Goal: Task Accomplishment & Management: Complete application form

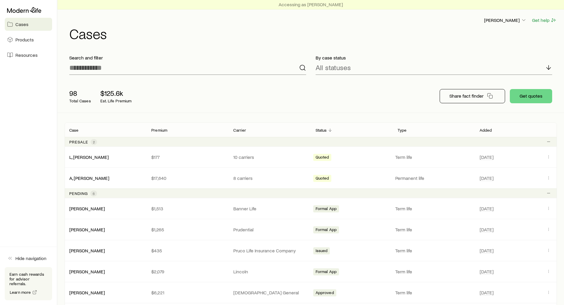
click at [25, 24] on span "Cases" at bounding box center [21, 24] width 13 height 6
click at [534, 97] on button "Get quotes" at bounding box center [531, 96] width 42 height 14
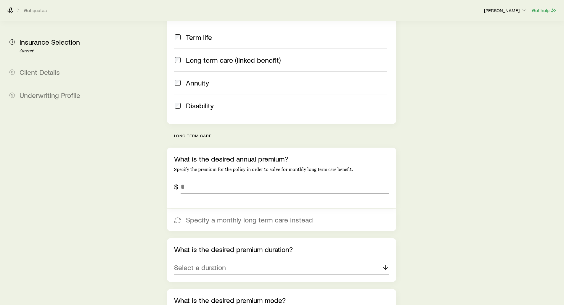
scroll to position [148, 0]
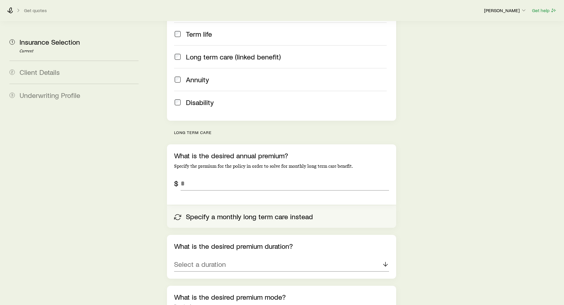
click at [179, 214] on icon "button" at bounding box center [177, 217] width 7 height 7
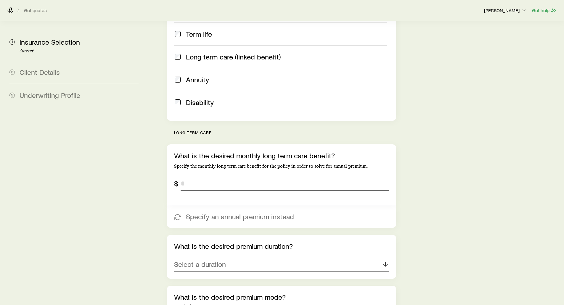
click at [193, 176] on input "tel" at bounding box center [285, 183] width 208 height 14
type input "******"
click at [143, 206] on aside "1 Insurance Selection Current 2 Client Details 3 Underwriting Profile" at bounding box center [74, 270] width 138 height 775
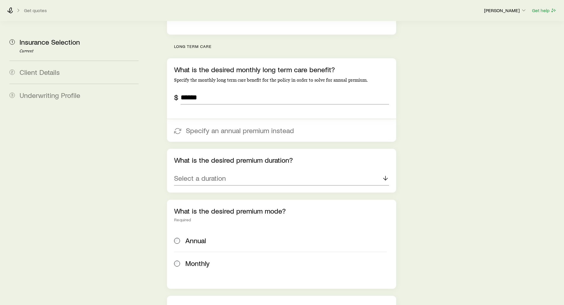
scroll to position [237, 0]
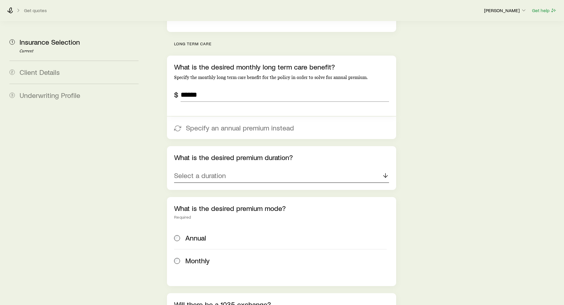
click at [207, 169] on div "Select a duration" at bounding box center [281, 176] width 215 height 14
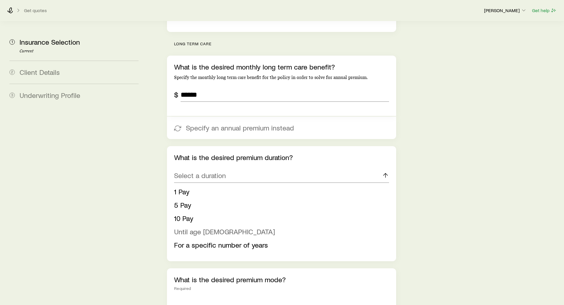
click at [186, 227] on span "Until age [DEMOGRAPHIC_DATA]" at bounding box center [224, 231] width 101 height 9
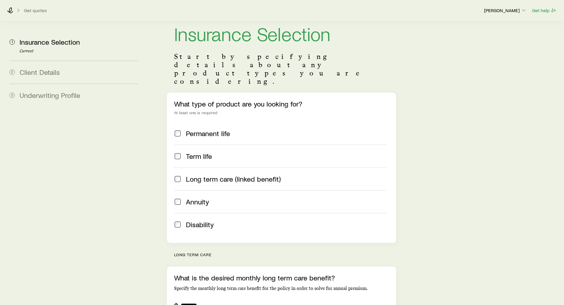
scroll to position [0, 0]
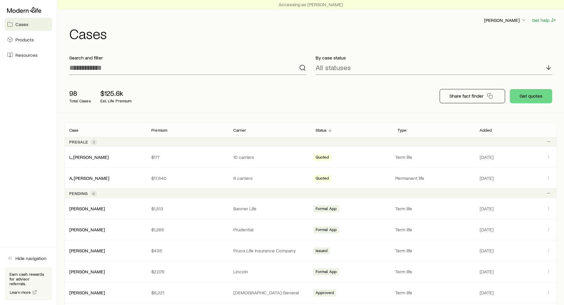
click at [24, 7] on div at bounding box center [28, 10] width 47 height 11
click at [21, 54] on span "Resources" at bounding box center [26, 55] width 22 height 6
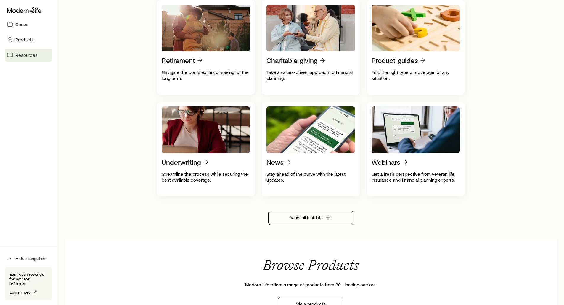
scroll to position [266, 0]
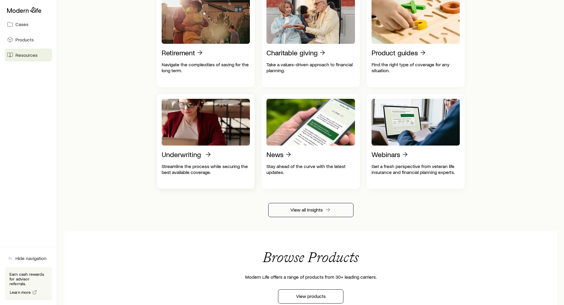
click at [194, 156] on p "Underwriting" at bounding box center [181, 154] width 39 height 8
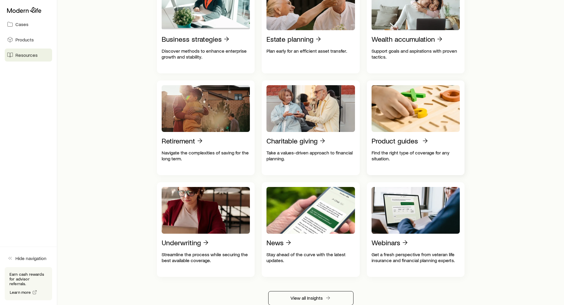
scroll to position [178, 0]
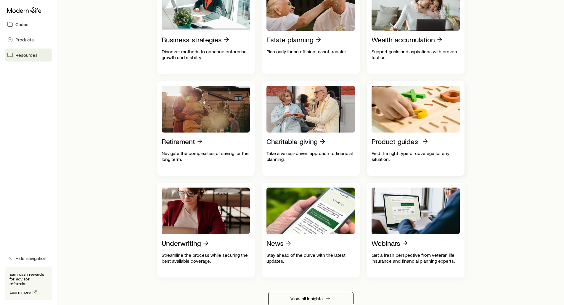
click at [411, 143] on p "Product guides" at bounding box center [394, 141] width 46 height 8
click at [24, 26] on span "Cases" at bounding box center [21, 24] width 13 height 6
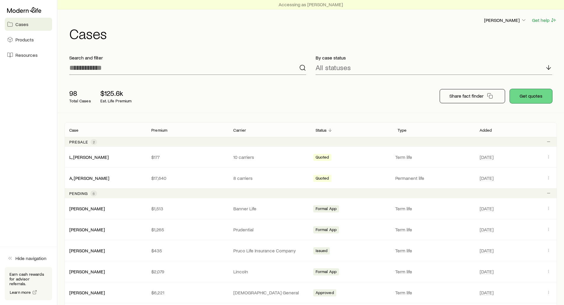
click at [532, 97] on button "Get quotes" at bounding box center [531, 96] width 42 height 14
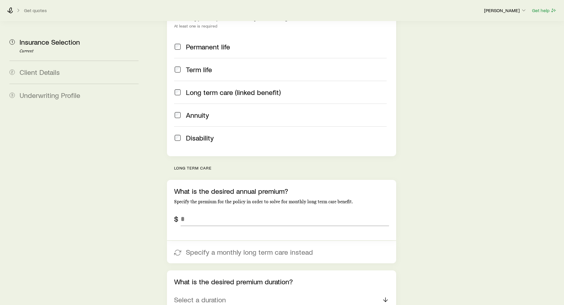
scroll to position [148, 0]
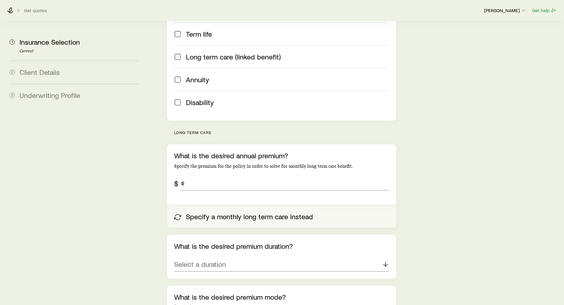
click at [213, 205] on button "Specify a monthly long term care instead" at bounding box center [281, 216] width 229 height 22
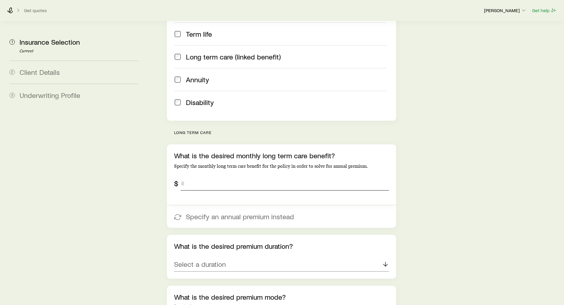
click at [219, 176] on input "tel" at bounding box center [285, 183] width 208 height 14
type input "******"
click at [88, 204] on aside "1 Insurance Selection Current 2 Client Details 3 Underwriting Profile" at bounding box center [74, 270] width 138 height 775
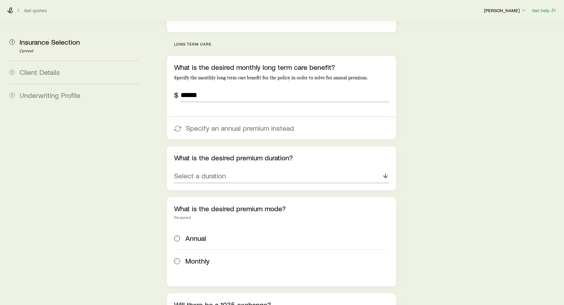
scroll to position [237, 0]
click at [218, 171] on p "Select a duration" at bounding box center [200, 175] width 52 height 8
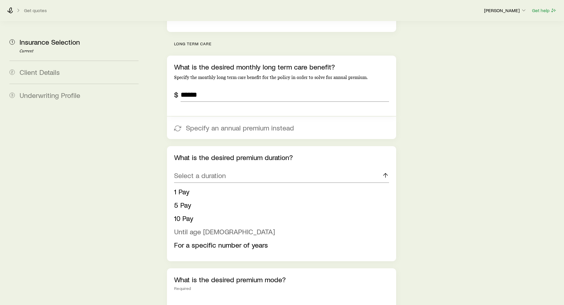
click at [186, 227] on span "Until age [DEMOGRAPHIC_DATA]" at bounding box center [224, 231] width 101 height 9
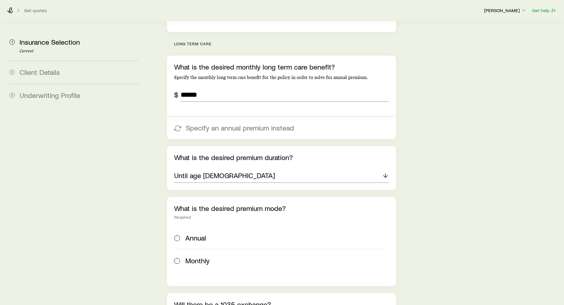
click at [109, 200] on aside "1 Insurance Selection Current 2 Client Details 3 Underwriting Profile" at bounding box center [74, 181] width 138 height 775
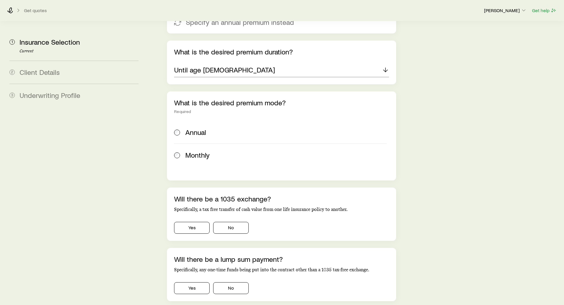
scroll to position [355, 0]
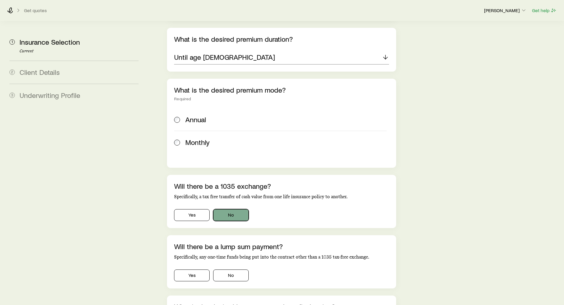
click at [242, 209] on button "No" at bounding box center [231, 215] width 36 height 12
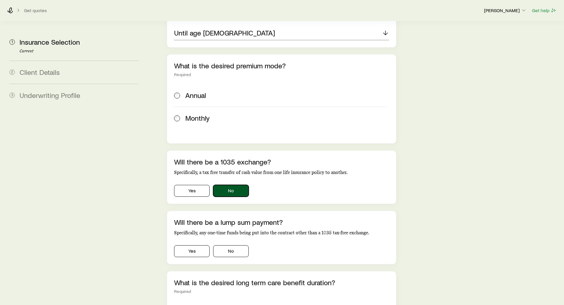
scroll to position [414, 0]
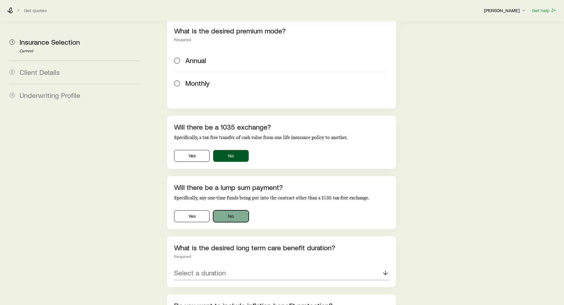
click at [243, 210] on button "No" at bounding box center [231, 216] width 36 height 12
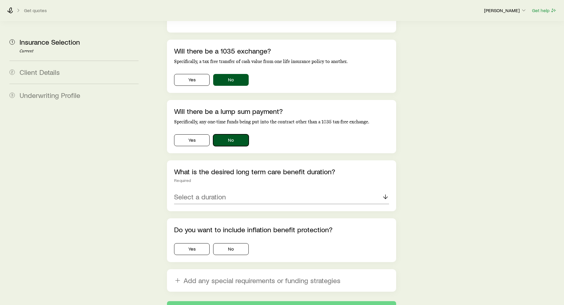
scroll to position [503, 0]
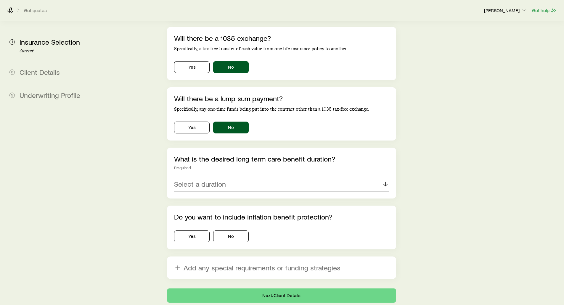
click at [196, 180] on p "Select a duration" at bounding box center [200, 184] width 52 height 8
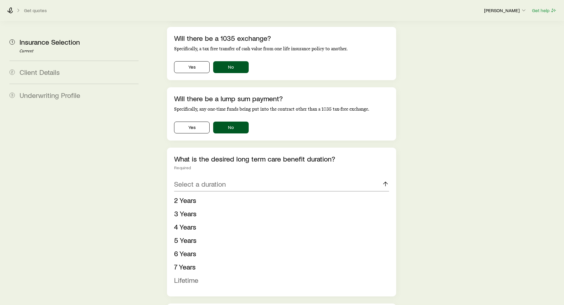
click at [189, 276] on span "Lifetime" at bounding box center [186, 280] width 24 height 9
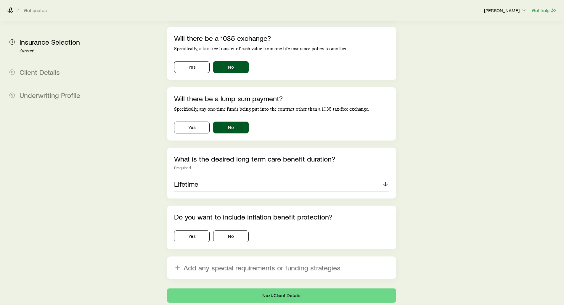
scroll to position [518, 0]
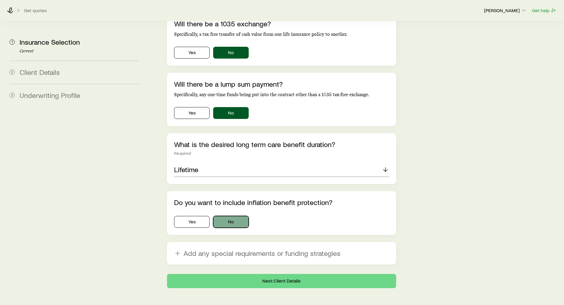
click at [241, 216] on button "No" at bounding box center [231, 222] width 36 height 12
click at [277, 274] on button "Next: Client Details" at bounding box center [281, 281] width 229 height 14
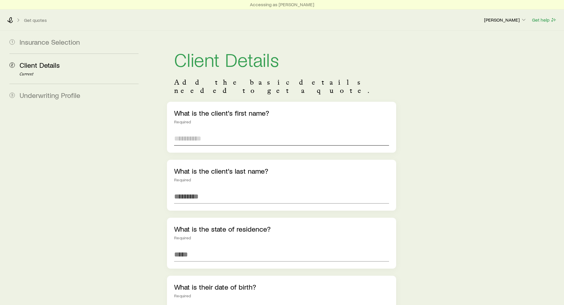
drag, startPoint x: 194, startPoint y: 136, endPoint x: 191, endPoint y: 137, distance: 3.0
click at [194, 136] on input "text" at bounding box center [281, 138] width 215 height 14
type input "********"
type input "**"
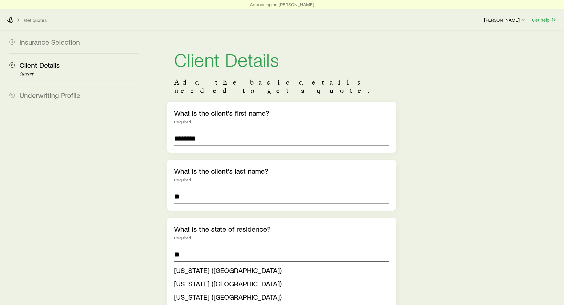
type input "**"
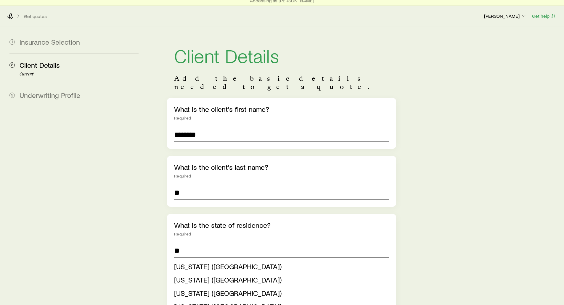
type input "**********"
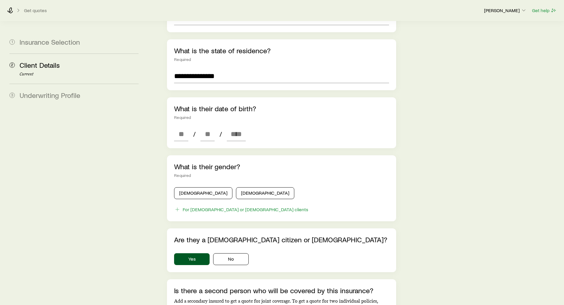
scroll to position [181, 0]
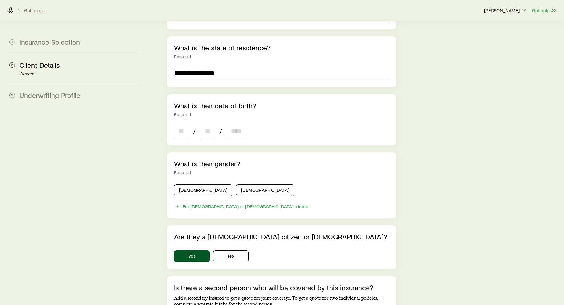
click at [179, 124] on input at bounding box center [181, 131] width 14 height 14
type input "**"
type input "****"
type input "*"
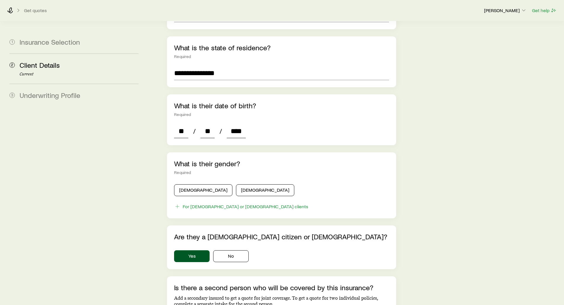
type input "*"
type input "****"
click at [182, 124] on input "*" at bounding box center [181, 131] width 14 height 14
type input "*"
click at [84, 169] on aside "1 Insurance Selection 2 Client Details Current 3 Underwriting Profile" at bounding box center [74, 133] width 138 height 568
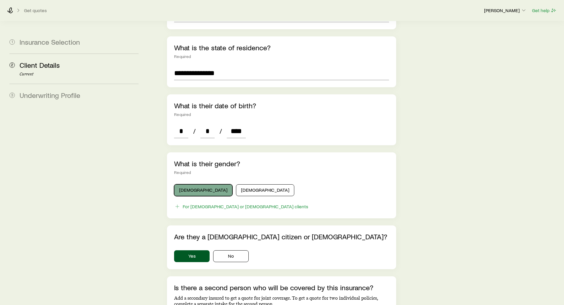
click at [195, 184] on button "[DEMOGRAPHIC_DATA]" at bounding box center [203, 190] width 58 height 12
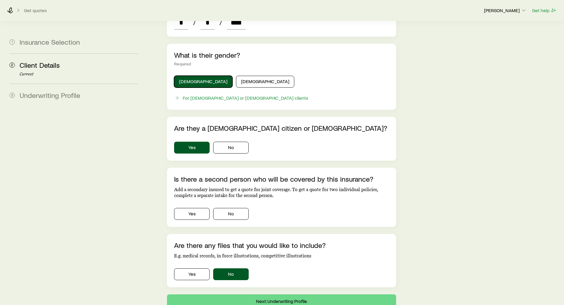
scroll to position [300, 0]
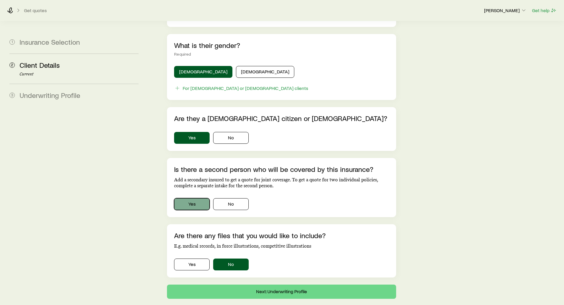
click at [196, 198] on button "Yes" at bounding box center [192, 204] width 36 height 12
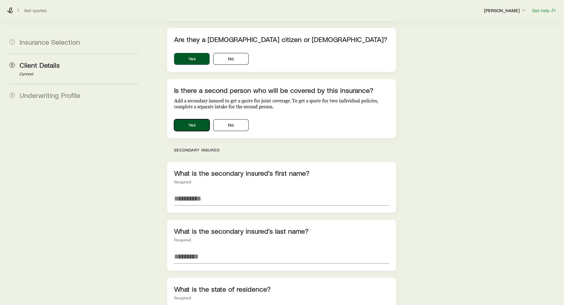
scroll to position [389, 0]
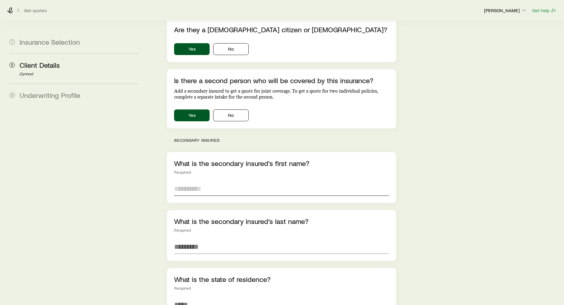
click at [186, 182] on input "text" at bounding box center [281, 189] width 215 height 14
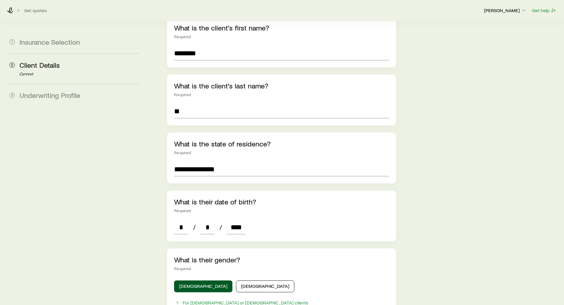
scroll to position [63, 0]
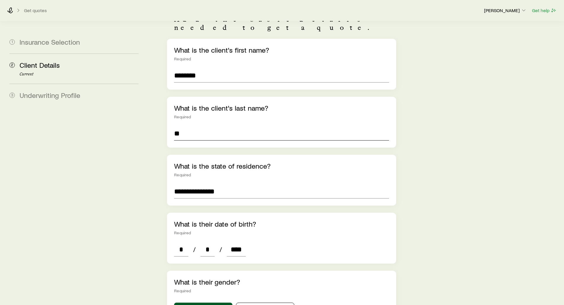
type input "****"
click at [183, 129] on input "**" at bounding box center [281, 133] width 215 height 14
type input "*"
type input "**"
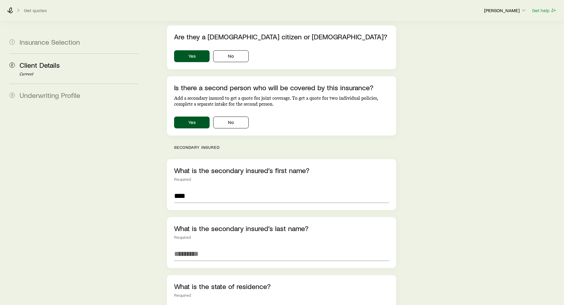
scroll to position [389, 0]
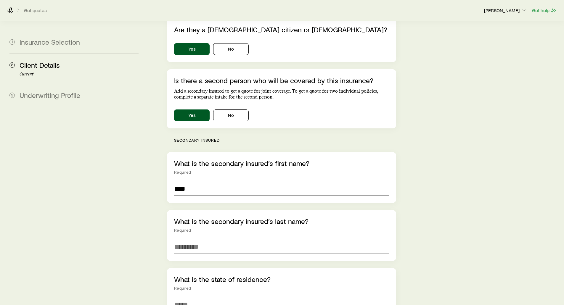
click at [204, 182] on input "****" at bounding box center [281, 189] width 215 height 14
type input "******"
type input "**"
click at [105, 247] on aside "1 Insurance Selection 2 Client Details Current 3 Underwriting Profile" at bounding box center [74, 191] width 138 height 1098
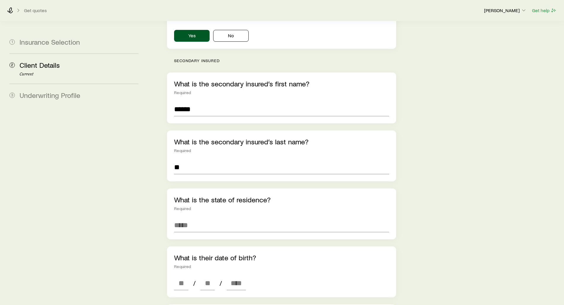
scroll to position [477, 0]
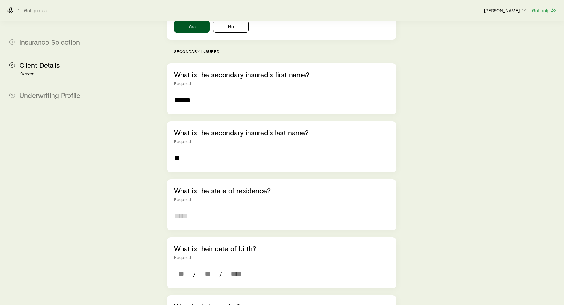
click at [191, 209] on input at bounding box center [281, 216] width 215 height 14
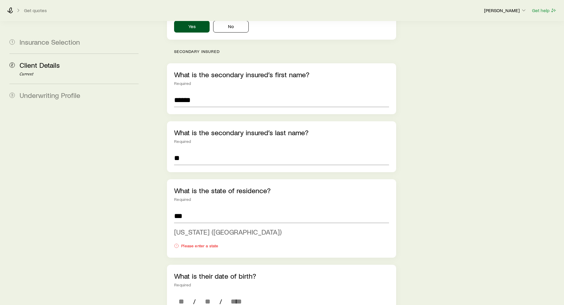
click at [188, 228] on span "[US_STATE] ([GEOGRAPHIC_DATA])" at bounding box center [227, 232] width 107 height 9
type input "**********"
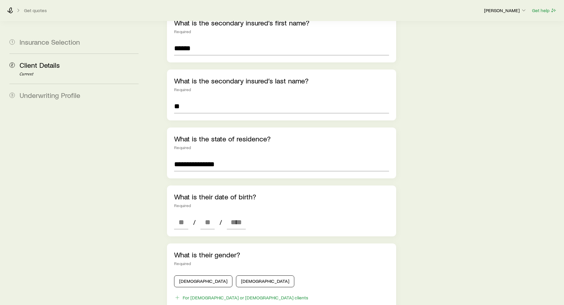
scroll to position [536, 0]
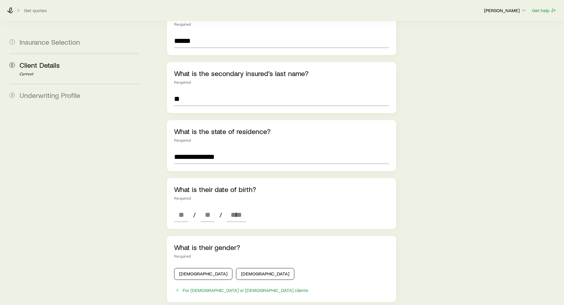
click at [173, 204] on div "What is their date of birth? Required / /" at bounding box center [281, 203] width 229 height 51
click at [177, 208] on input at bounding box center [181, 215] width 14 height 14
type input "**"
type input "****"
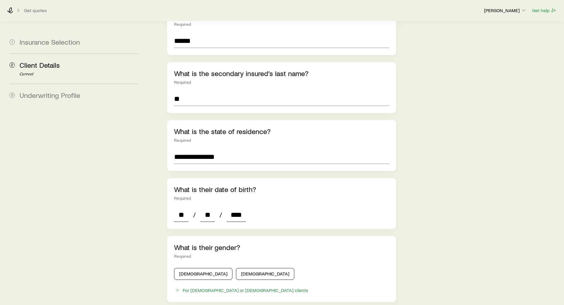
type input "*"
type input "****"
click at [87, 203] on aside "1 Insurance Selection 2 Client Details Current 3 Underwriting Profile" at bounding box center [74, 43] width 138 height 1098
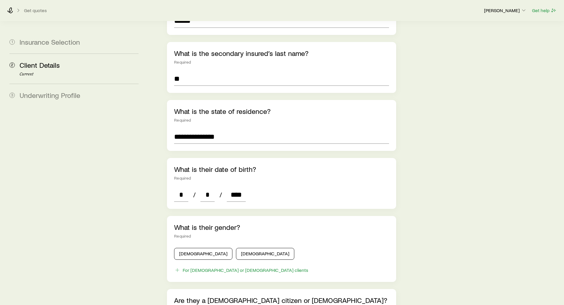
scroll to position [566, 0]
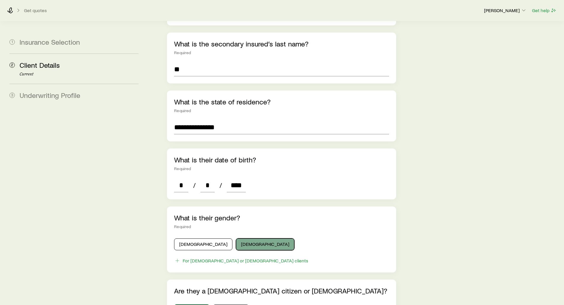
click at [244, 238] on button "[DEMOGRAPHIC_DATA]" at bounding box center [265, 244] width 58 height 12
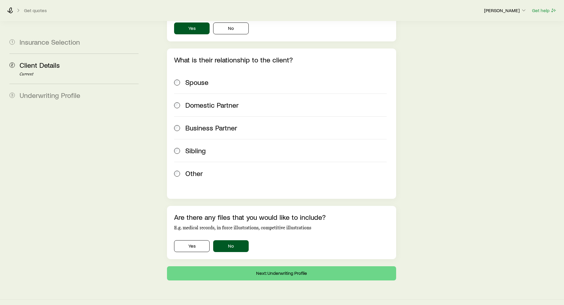
scroll to position [849, 0]
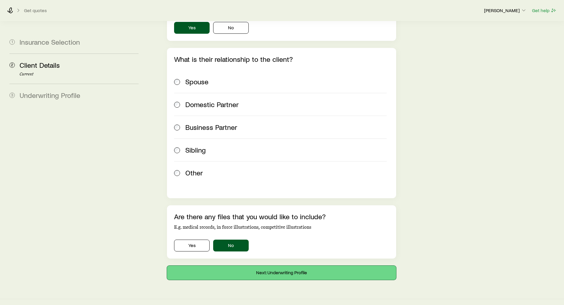
click at [280, 266] on button "Next: Underwriting Profile" at bounding box center [281, 273] width 229 height 14
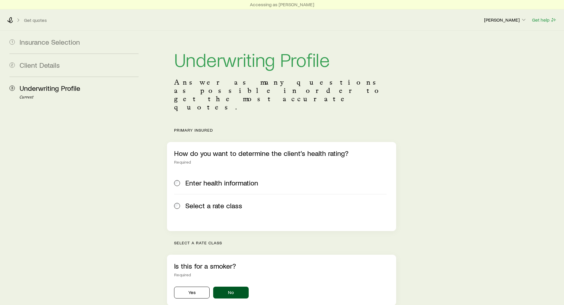
click at [180, 179] on span at bounding box center [177, 183] width 7 height 8
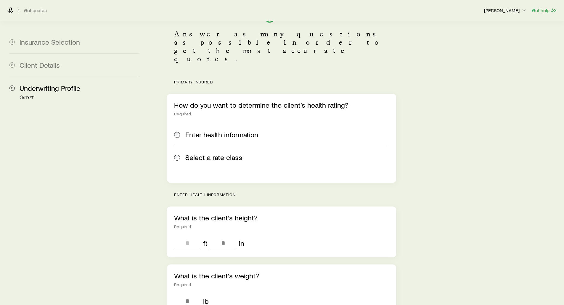
scroll to position [59, 0]
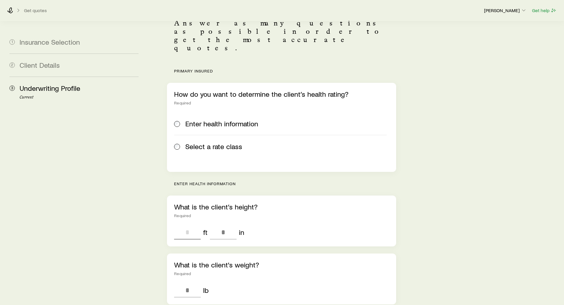
click at [183, 225] on input "tel" at bounding box center [187, 232] width 27 height 14
type input "*"
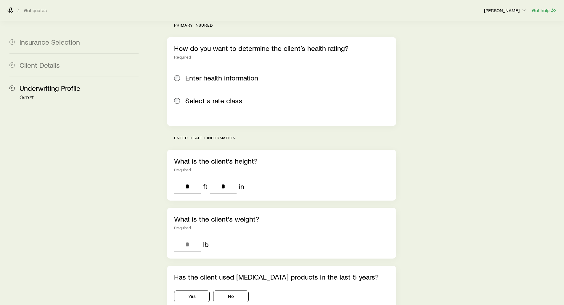
scroll to position [118, 0]
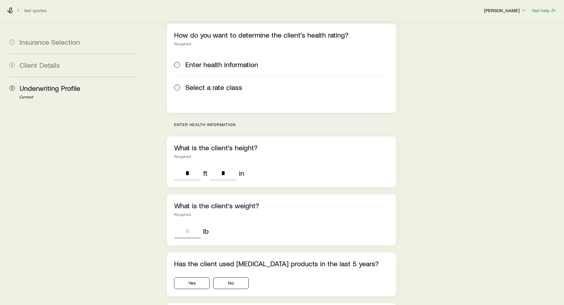
click at [189, 224] on input "tel" at bounding box center [187, 231] width 27 height 14
type input "***"
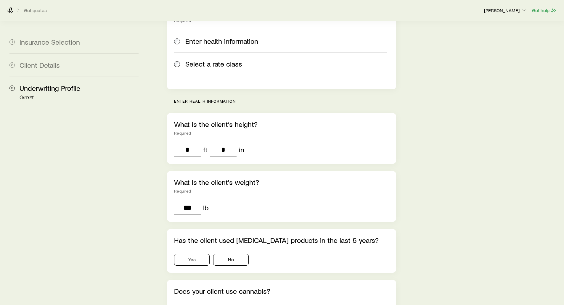
scroll to position [148, 0]
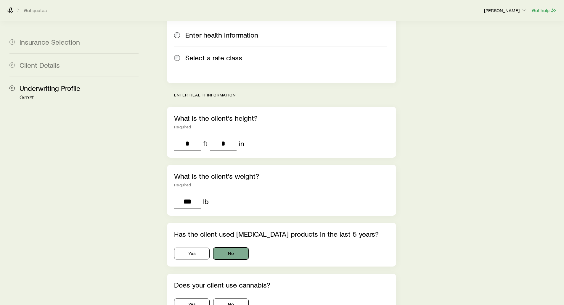
click at [237, 248] on button "No" at bounding box center [231, 254] width 36 height 12
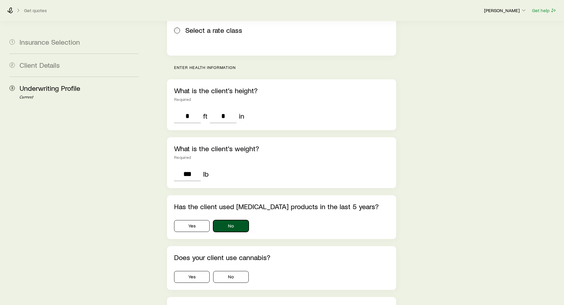
scroll to position [237, 0]
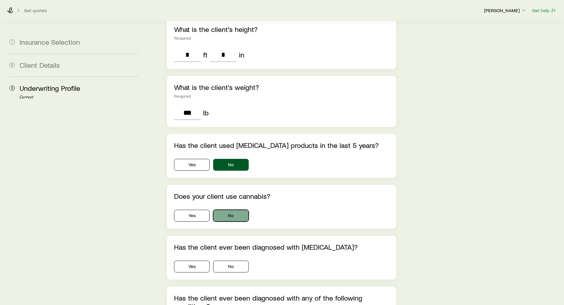
click at [234, 210] on button "No" at bounding box center [231, 216] width 36 height 12
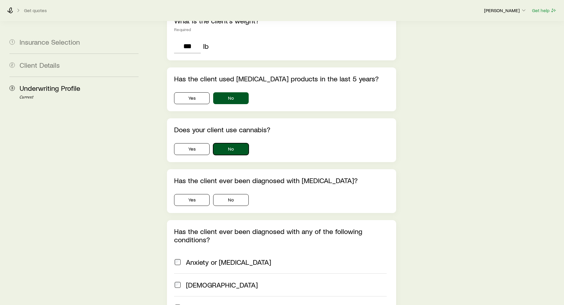
scroll to position [325, 0]
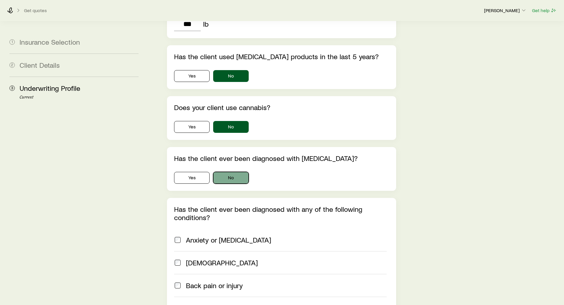
click at [233, 172] on button "No" at bounding box center [231, 178] width 36 height 12
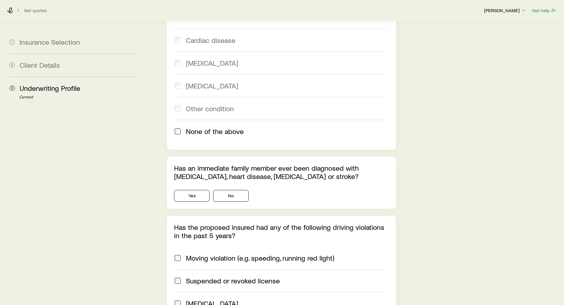
scroll to position [621, 0]
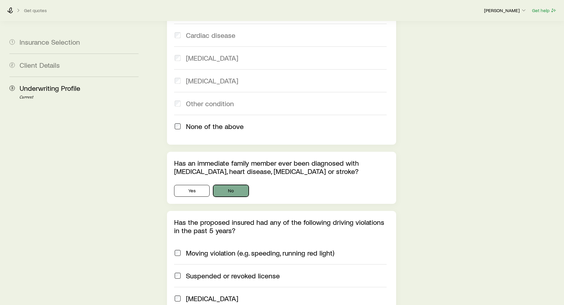
click at [241, 185] on button "No" at bounding box center [231, 191] width 36 height 12
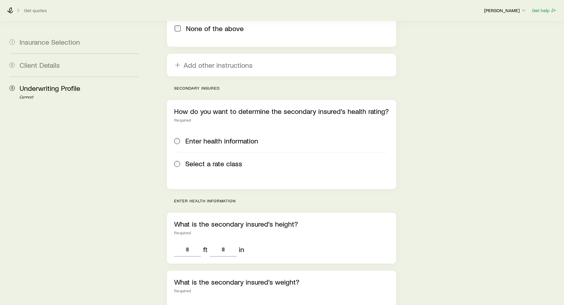
scroll to position [976, 0]
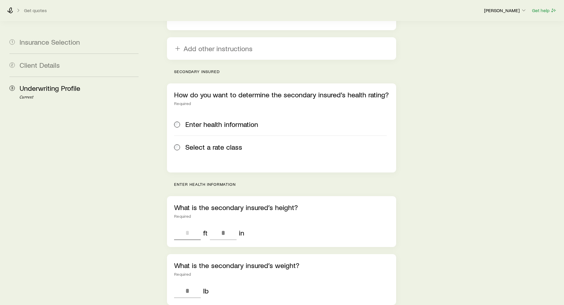
click at [185, 226] on input "tel" at bounding box center [187, 233] width 27 height 14
type input "*"
type input "***"
click at [138, 238] on aside "1 Insurance Selection 2 Client Details 3 Underwriting Profile Current" at bounding box center [74, 48] width 138 height 1988
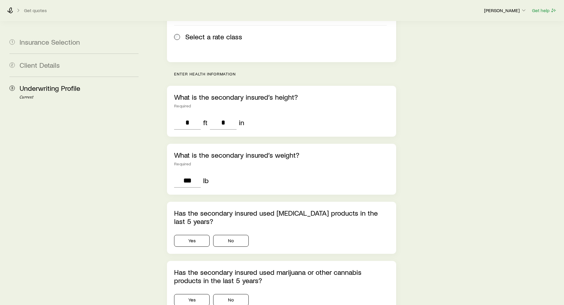
scroll to position [1095, 0]
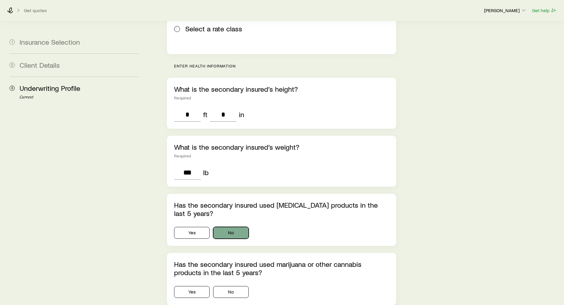
click at [235, 227] on button "No" at bounding box center [231, 233] width 36 height 12
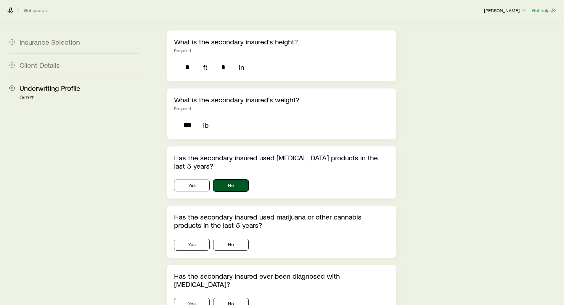
scroll to position [1154, 0]
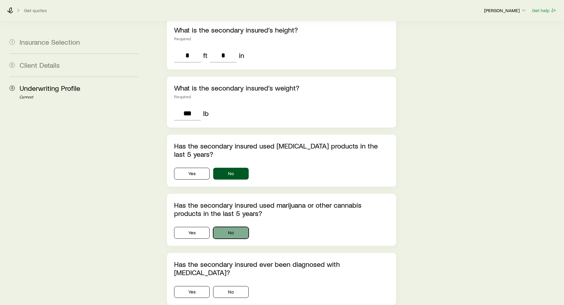
click at [232, 227] on button "No" at bounding box center [231, 233] width 36 height 12
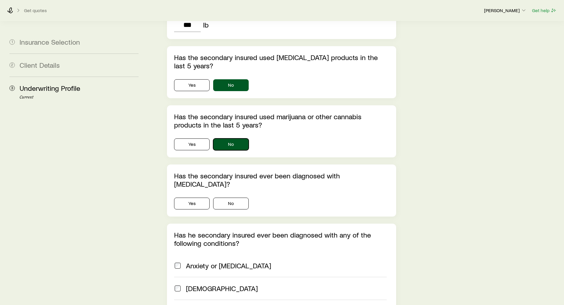
scroll to position [1243, 0]
click at [236, 197] on button "No" at bounding box center [231, 203] width 36 height 12
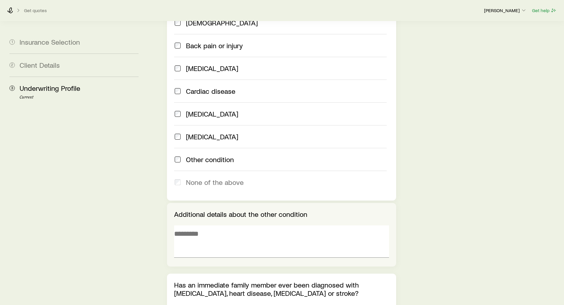
scroll to position [1509, 0]
click at [185, 225] on textarea at bounding box center [281, 241] width 215 height 32
type textarea "*******"
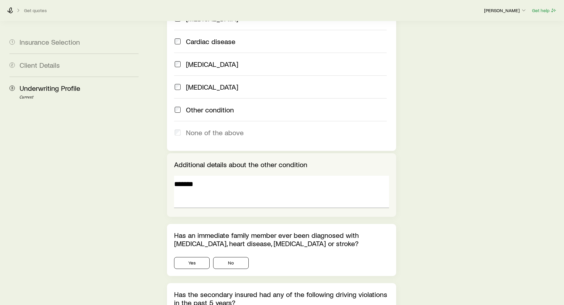
scroll to position [1568, 0]
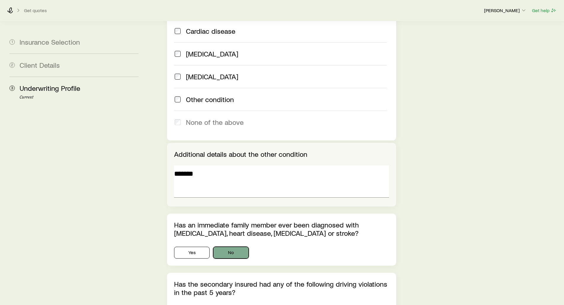
click at [233, 247] on button "No" at bounding box center [231, 253] width 36 height 12
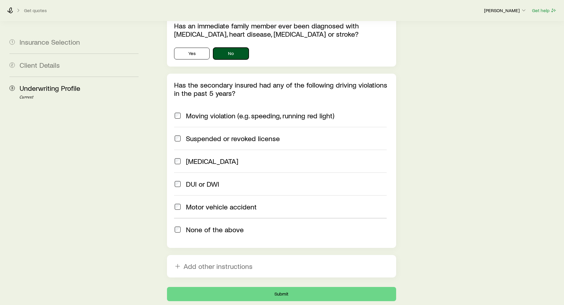
scroll to position [1788, 0]
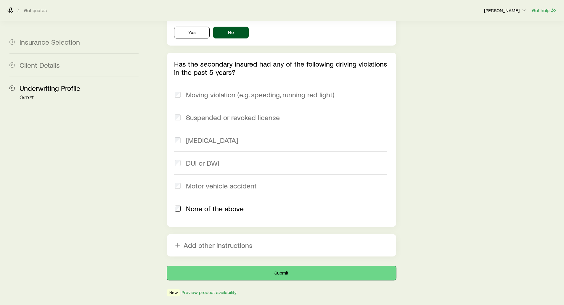
click at [287, 266] on button "Submit" at bounding box center [281, 273] width 229 height 14
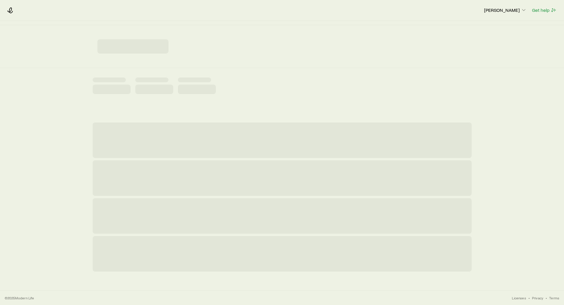
scroll to position [0, 0]
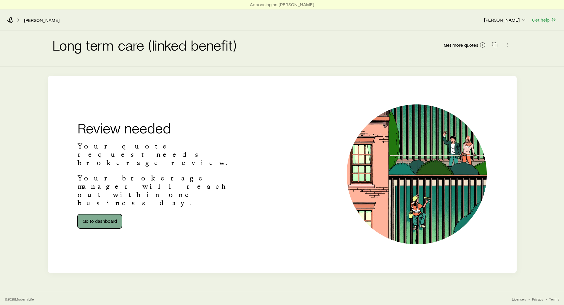
click at [105, 214] on link "Go to dashboard" at bounding box center [100, 221] width 44 height 14
